Goal: Task Accomplishment & Management: Manage account settings

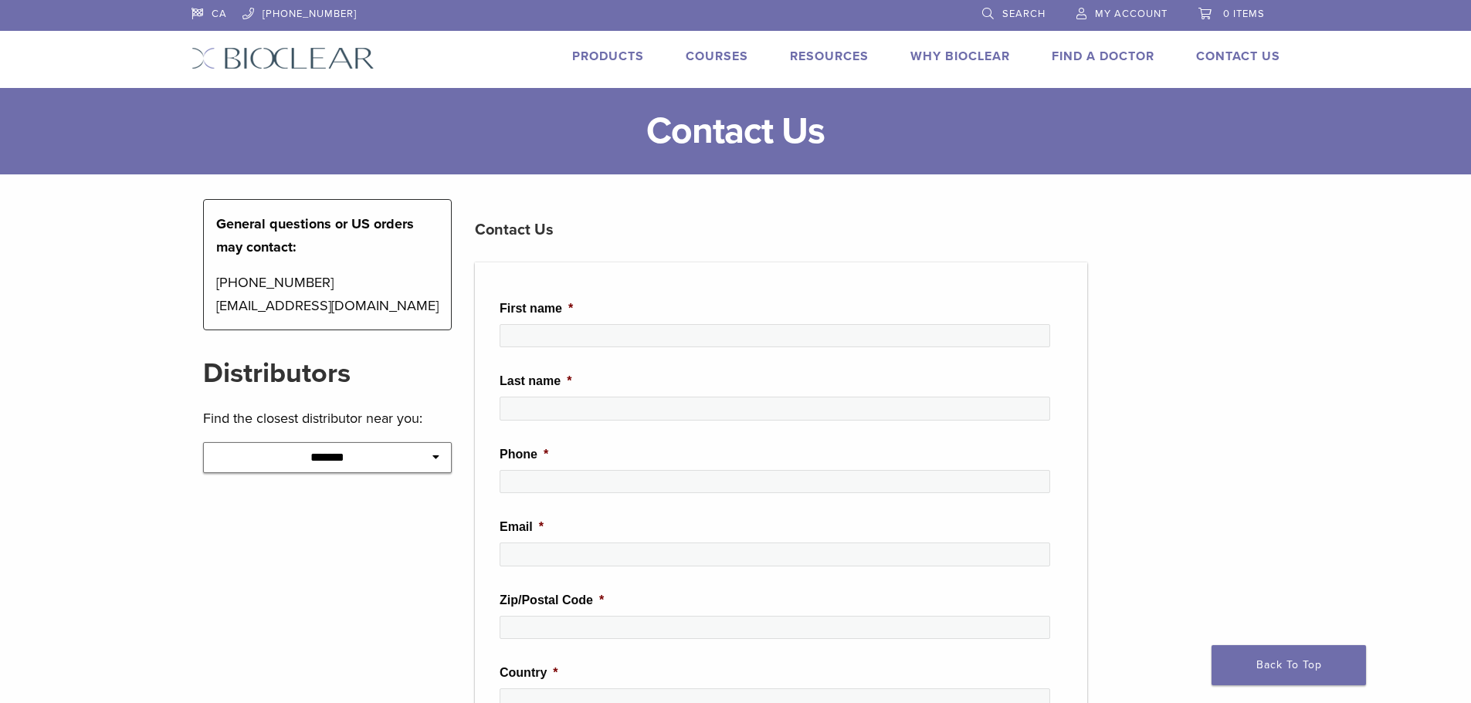
click at [1122, 12] on span "My Account" at bounding box center [1131, 14] width 73 height 12
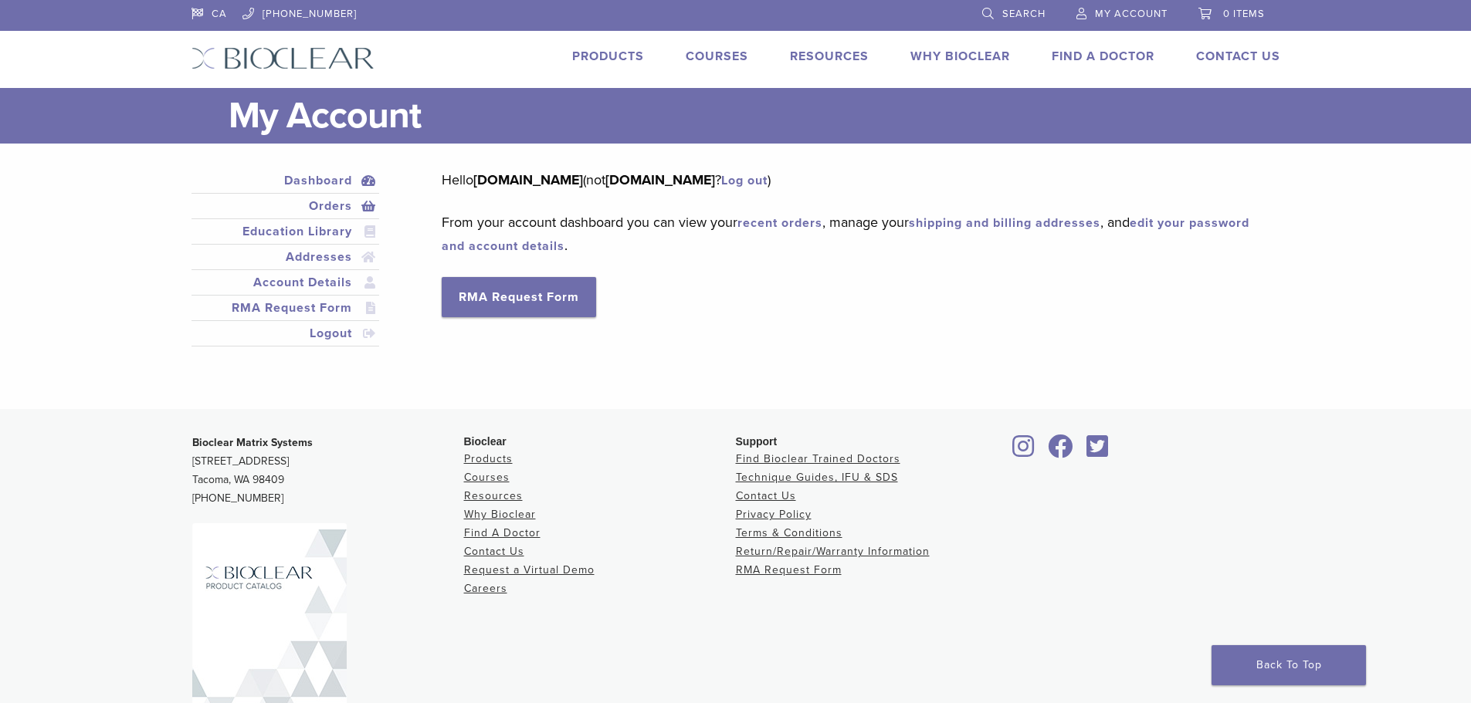
click at [339, 208] on link "Orders" at bounding box center [286, 206] width 182 height 19
